Goal: Use online tool/utility: Utilize a website feature to perform a specific function

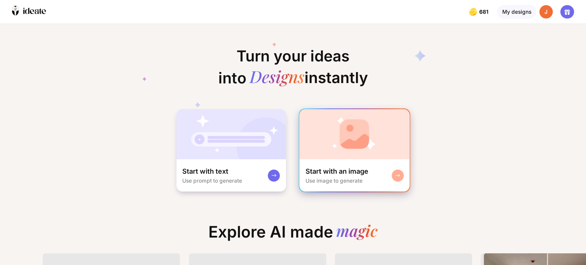
click at [361, 173] on div "Start with an image" at bounding box center [336, 171] width 63 height 9
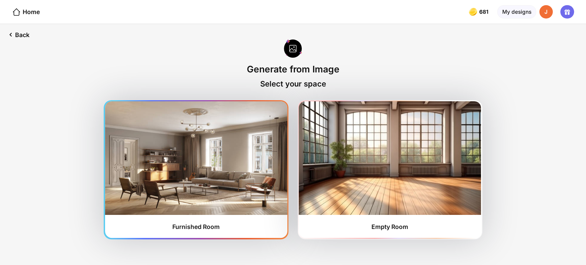
click at [215, 186] on img at bounding box center [196, 157] width 182 height 113
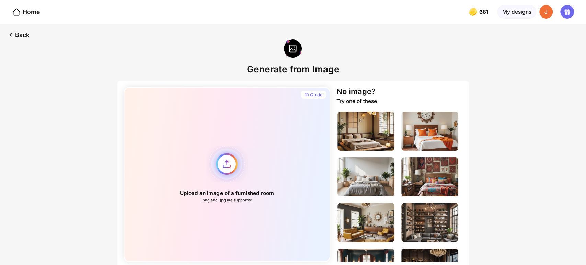
click at [218, 167] on div "Upload an image of a furnished room .png and .jpg are supported" at bounding box center [227, 174] width 207 height 175
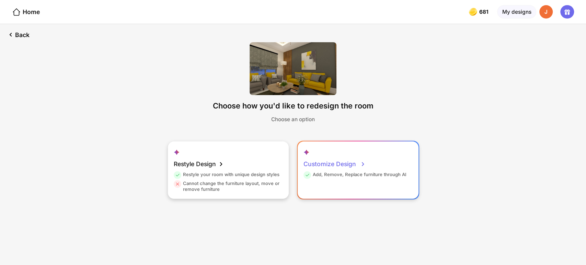
click at [343, 165] on div "Customize Design" at bounding box center [335, 164] width 62 height 15
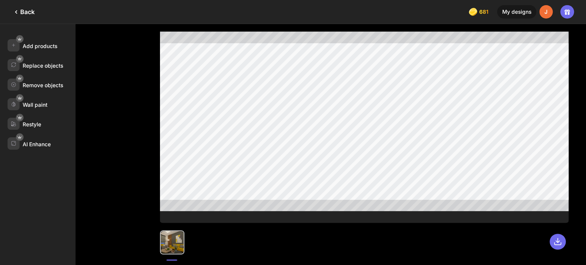
click at [20, 11] on div "Back" at bounding box center [23, 12] width 23 height 8
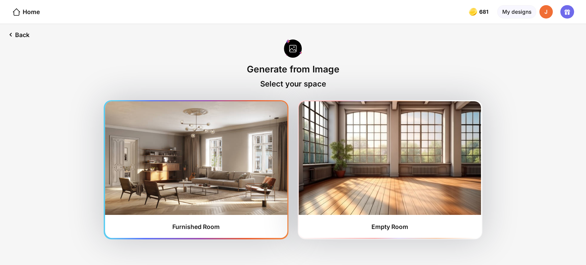
click at [175, 160] on img at bounding box center [196, 157] width 182 height 113
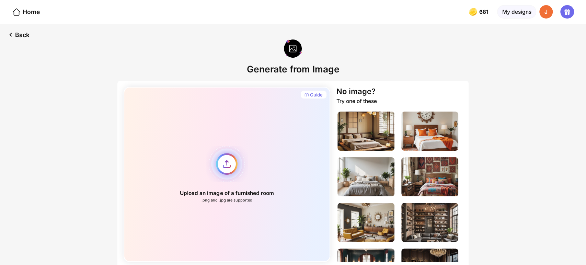
click at [273, 190] on div "Upload an image of a furnished room .png and .jpg are supported" at bounding box center [227, 174] width 207 height 175
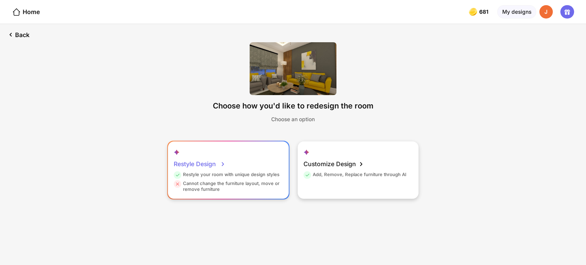
click at [199, 166] on div "Restyle Design" at bounding box center [200, 164] width 52 height 15
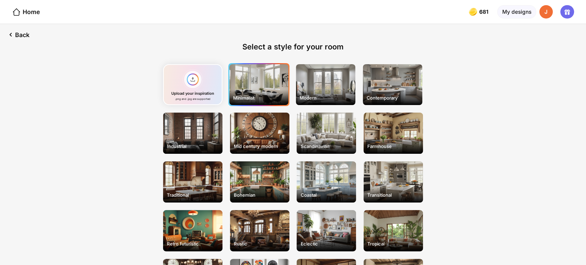
click at [264, 84] on div "Minimalist" at bounding box center [258, 84] width 59 height 41
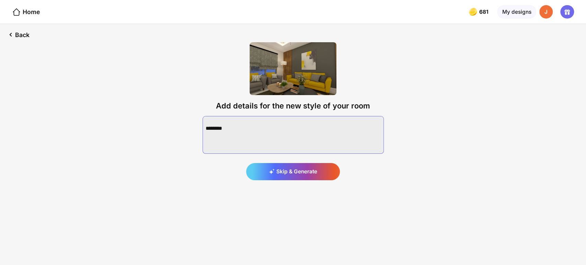
click at [253, 130] on textarea at bounding box center [293, 135] width 181 height 38
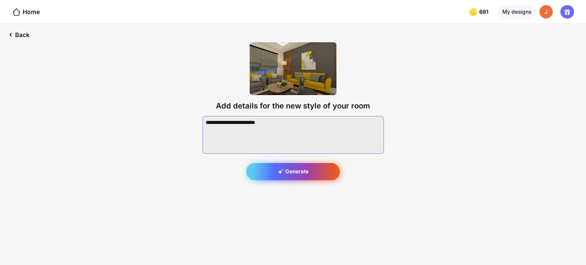
type textarea "**********"
click at [298, 175] on div "Generate" at bounding box center [293, 171] width 94 height 17
